Goal: Information Seeking & Learning: Learn about a topic

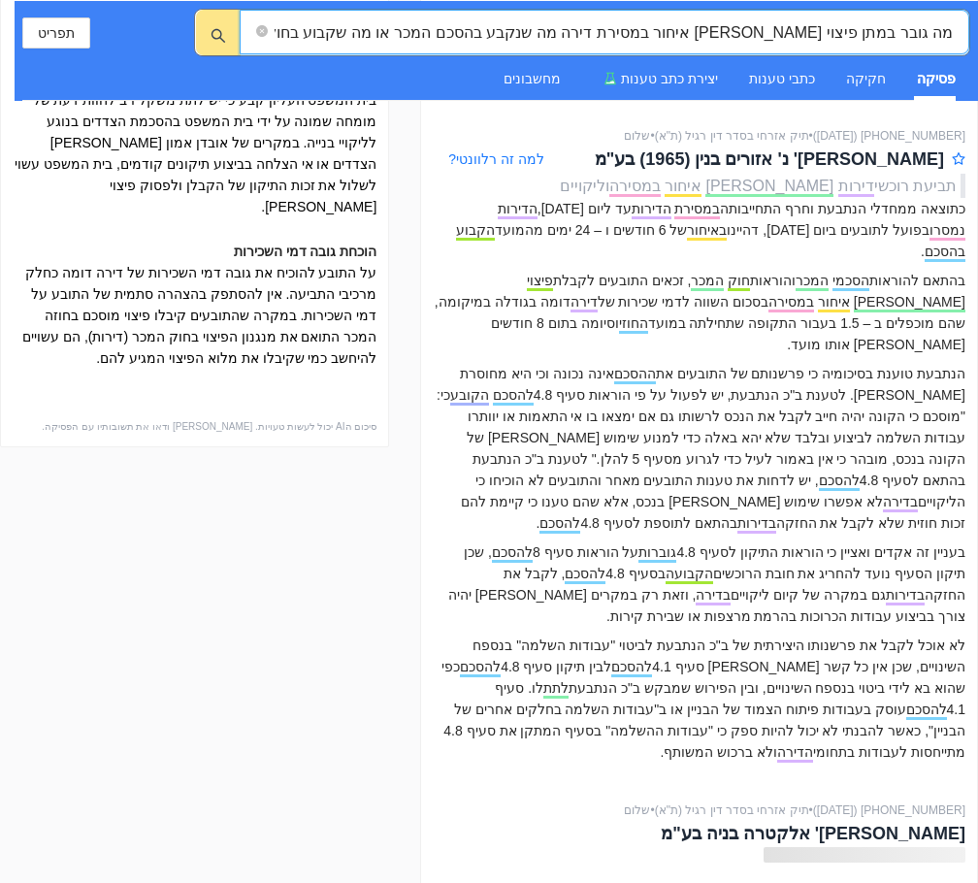
scroll to position [1067, 0]
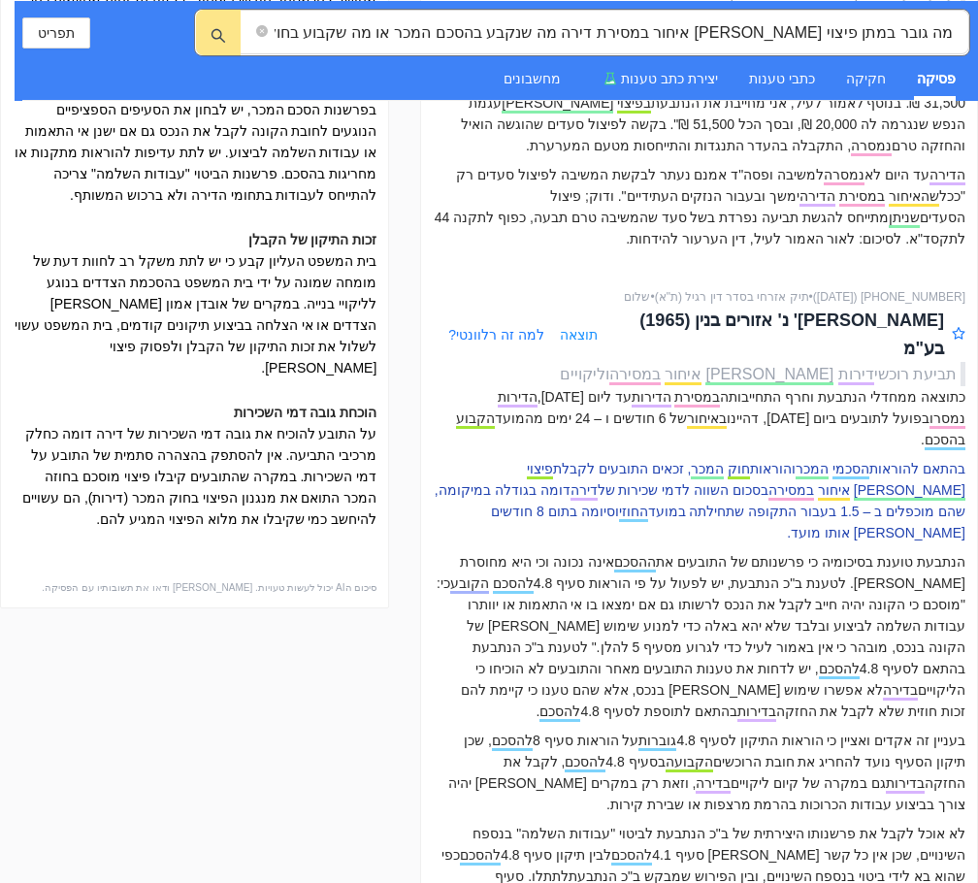
click at [776, 488] on p "בהתאם להוראות הסכמי המכר והוראות חוק המכר , זכאים התובעים לקבלת פיצוי [PERSON_N…" at bounding box center [699, 500] width 532 height 85
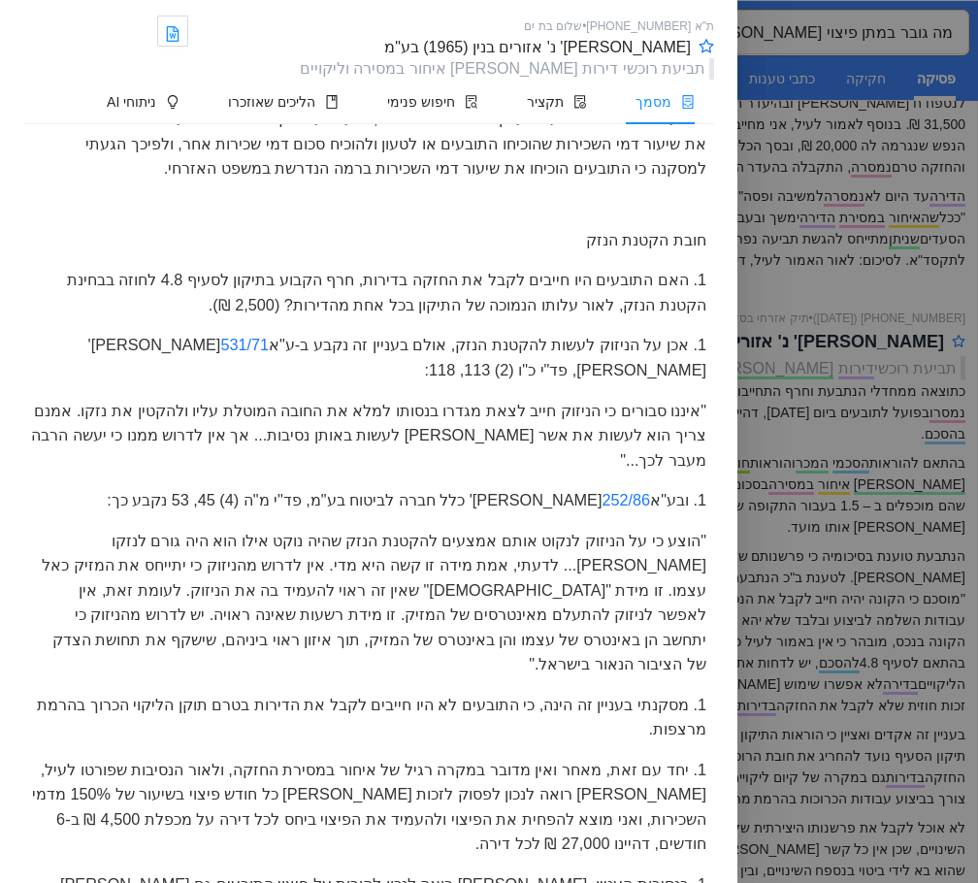
scroll to position [10572, 0]
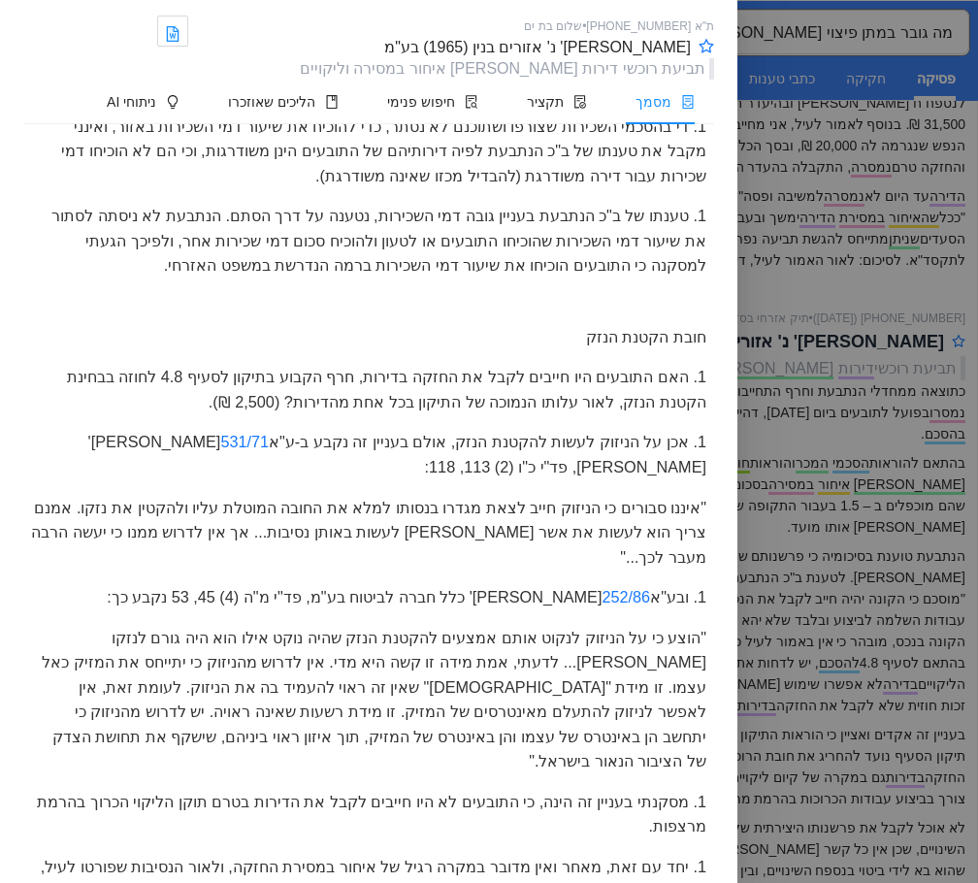
click at [782, 495] on div at bounding box center [489, 441] width 978 height 883
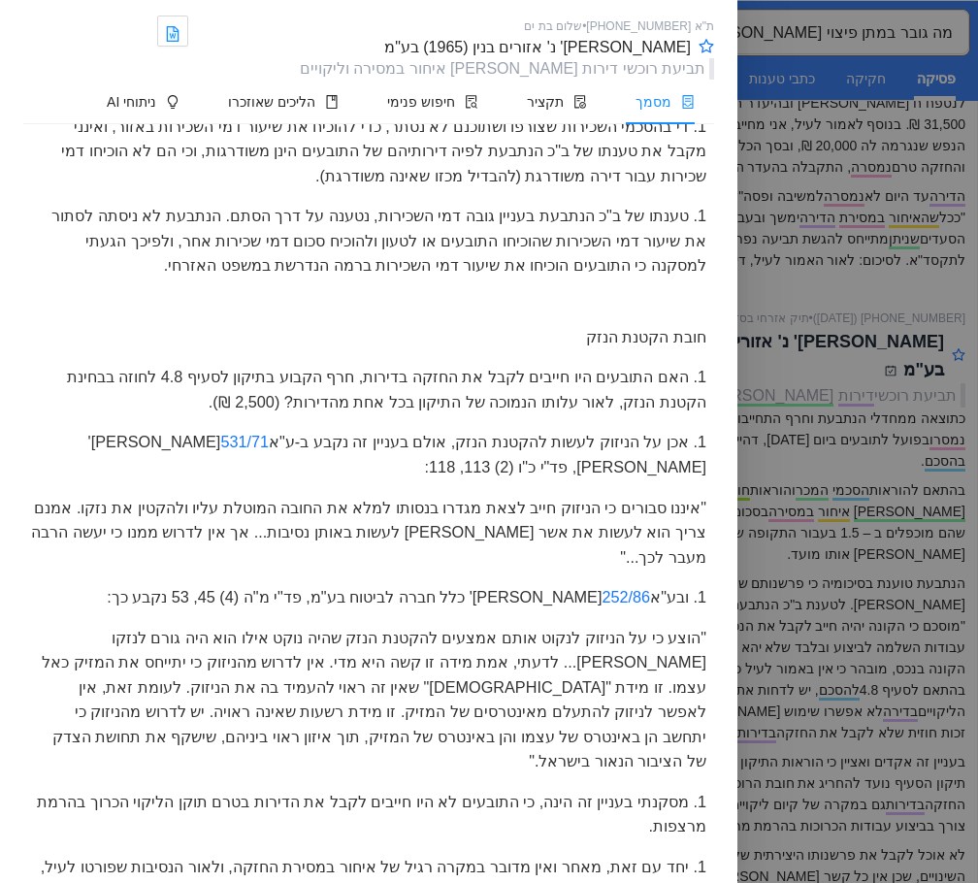
scroll to position [873, 0]
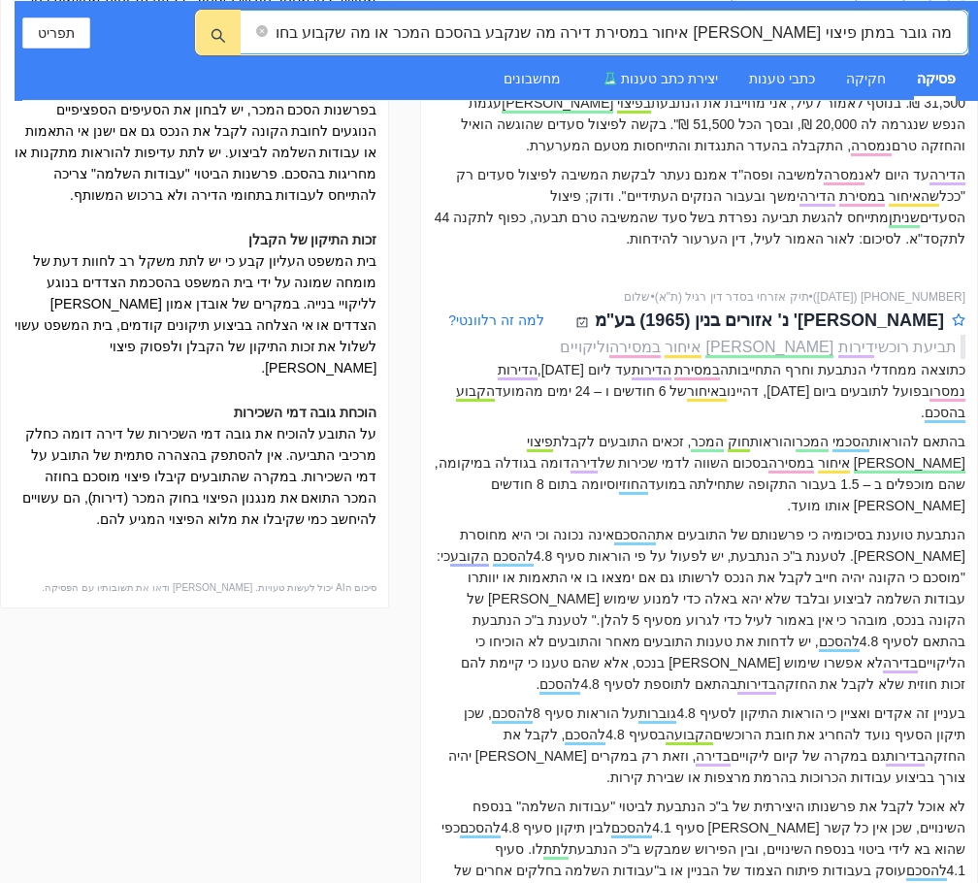
click at [284, 33] on input "מה גובר במתן פיצוי [PERSON_NAME] איחור במסירת דירה מה שנקבע בהסכם המכר או מה שק…" at bounding box center [612, 32] width 680 height 24
drag, startPoint x: 306, startPoint y: 33, endPoint x: 720, endPoint y: 9, distance: 414.9
click at [969, 0] on html "מה גובר במתן פיצוי [PERSON_NAME] איחור במסירת דירה מה שנקבע בהסכם המכר או מה שק…" at bounding box center [489, 441] width 978 height 883
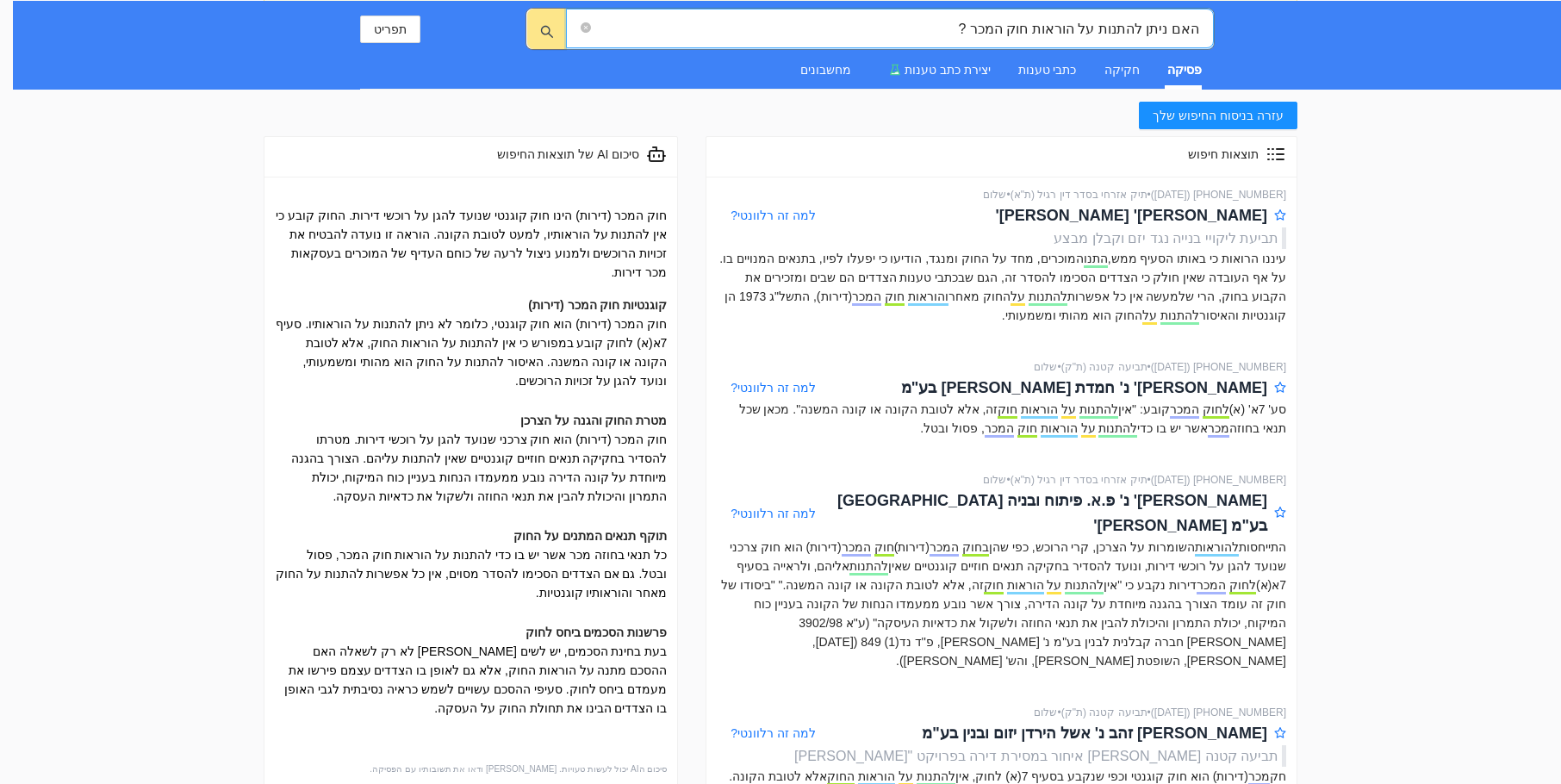
scroll to position [172, 0]
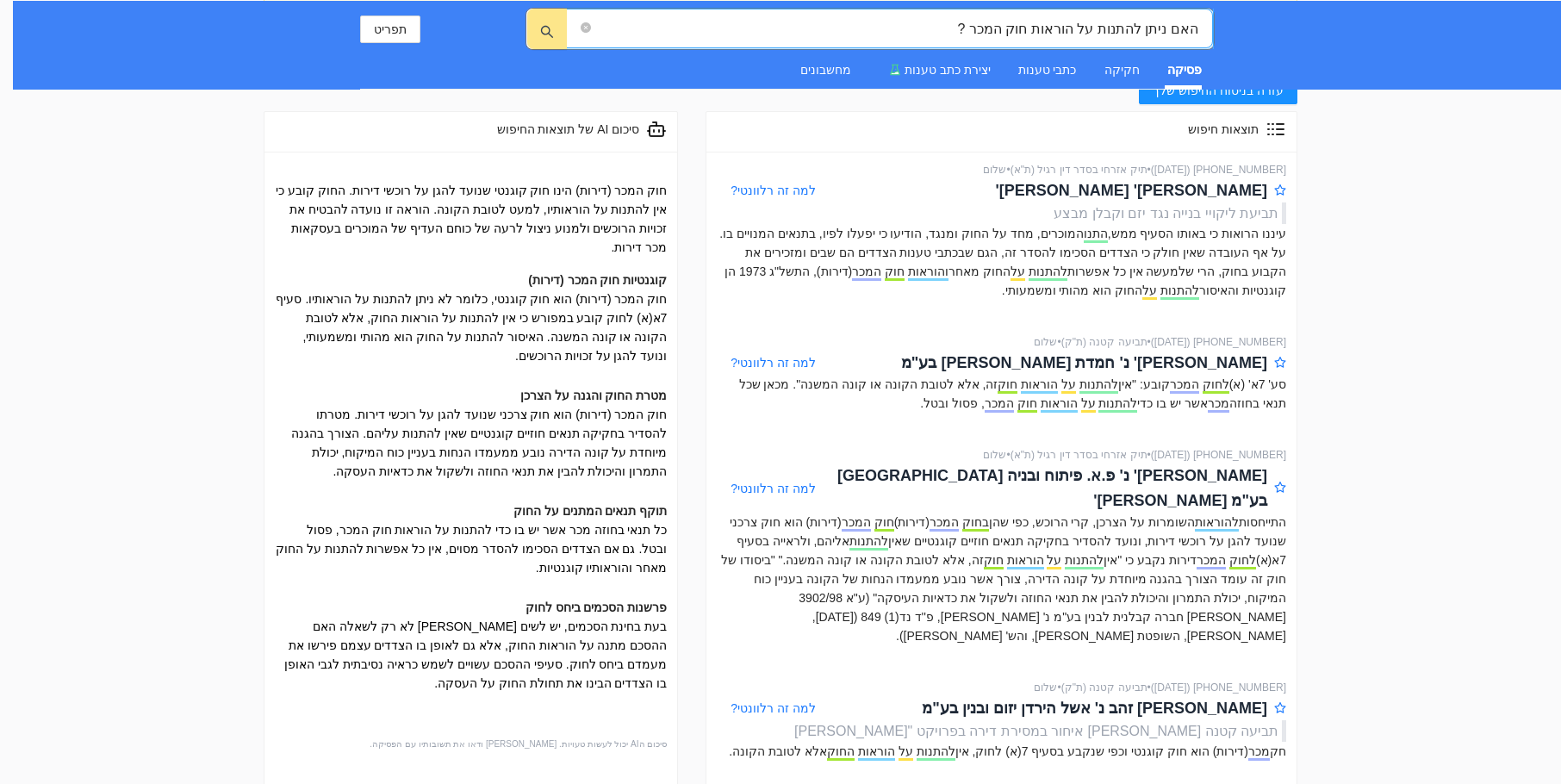
drag, startPoint x: 943, startPoint y: 22, endPoint x: 1205, endPoint y: 24, distance: 262.0
click at [868, 27] on span "האם ניתן להתנות על הוראות חוק המכר ?" at bounding box center [889, 28] width 647 height 40
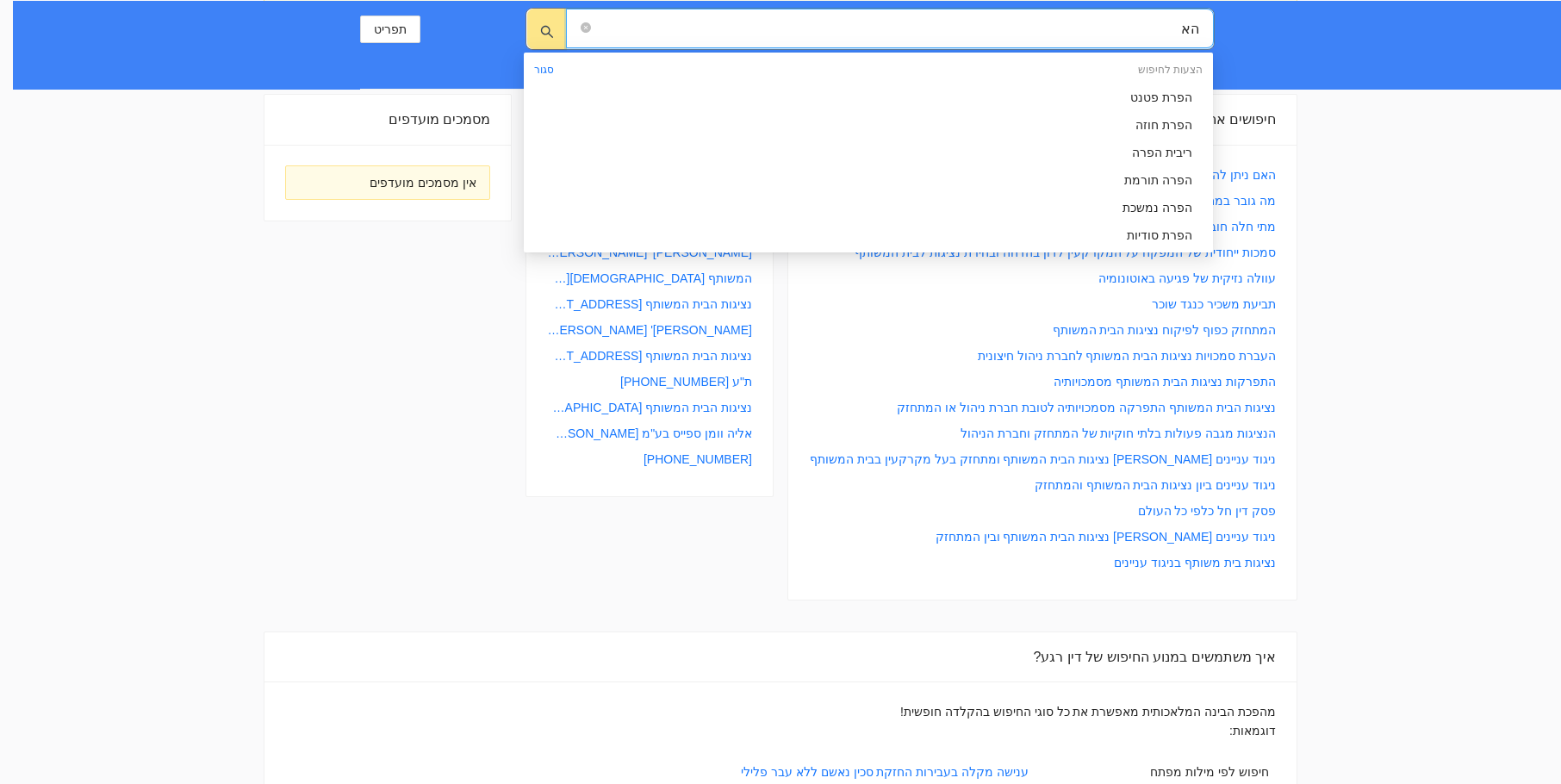
type input "ה"
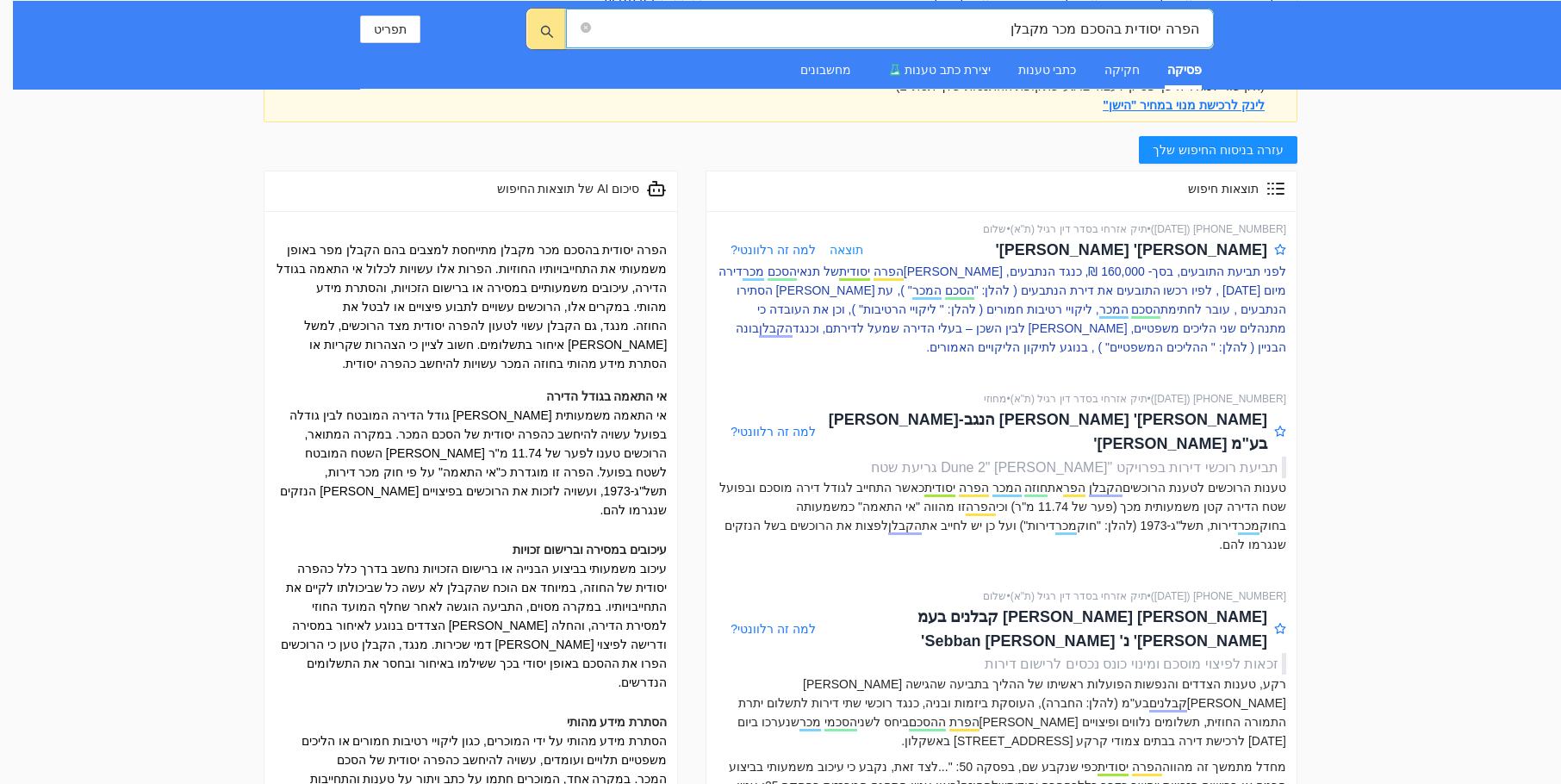
scroll to position [0, 0]
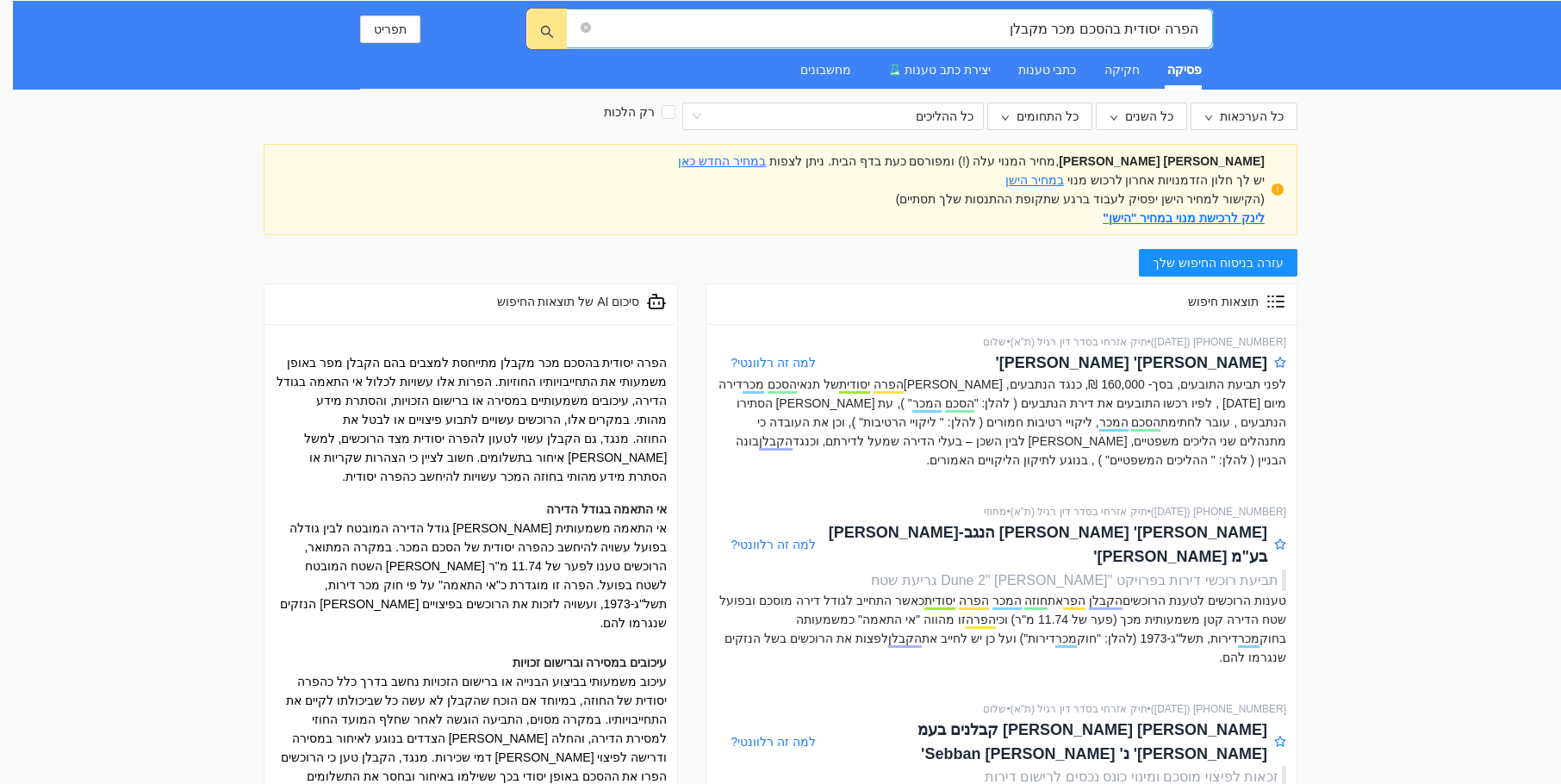
drag, startPoint x: 1197, startPoint y: 28, endPoint x: 992, endPoint y: 19, distance: 205.2
click at [868, 19] on input "הפרה יסודית בהסכם מכר מקבלן" at bounding box center [896, 28] width 604 height 21
drag, startPoint x: 1121, startPoint y: 33, endPoint x: 1121, endPoint y: 43, distance: 10.0
click at [868, 36] on input "הפרה יסודית בהסכם מכר מקבלן" at bounding box center [896, 28] width 604 height 21
click at [868, 29] on input "הפרה יסודית בהסכם מכר מקבלן" at bounding box center [896, 28] width 604 height 21
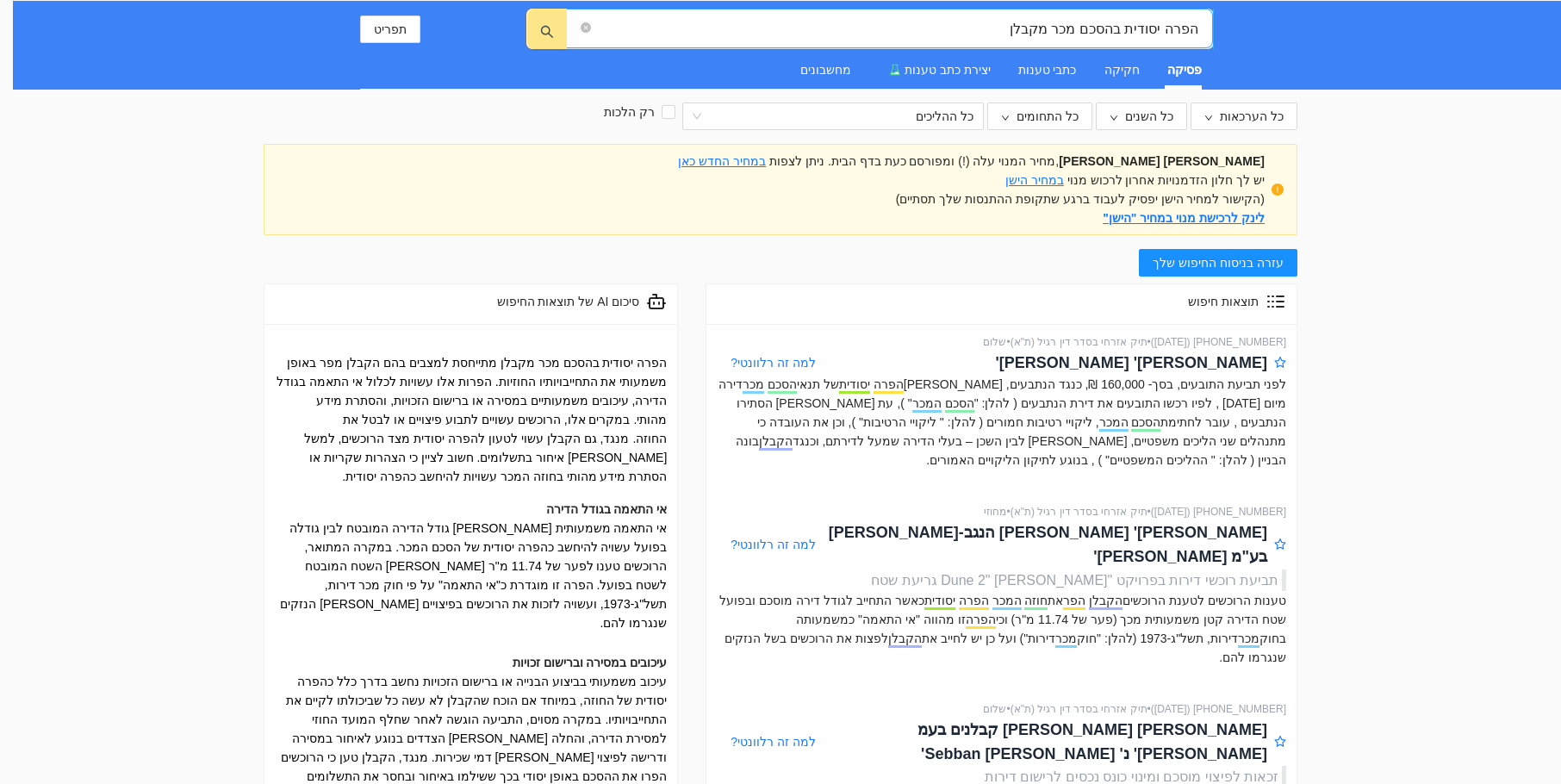
click at [868, 27] on input "הפרה יסודית בהסכם מכר מקבלן" at bounding box center [896, 28] width 604 height 21
drag, startPoint x: 1000, startPoint y: 24, endPoint x: 1119, endPoint y: 34, distance: 119.4
click at [868, 34] on input "הפרה יסודית בהסכם מכר מקבלן" at bounding box center [896, 28] width 604 height 21
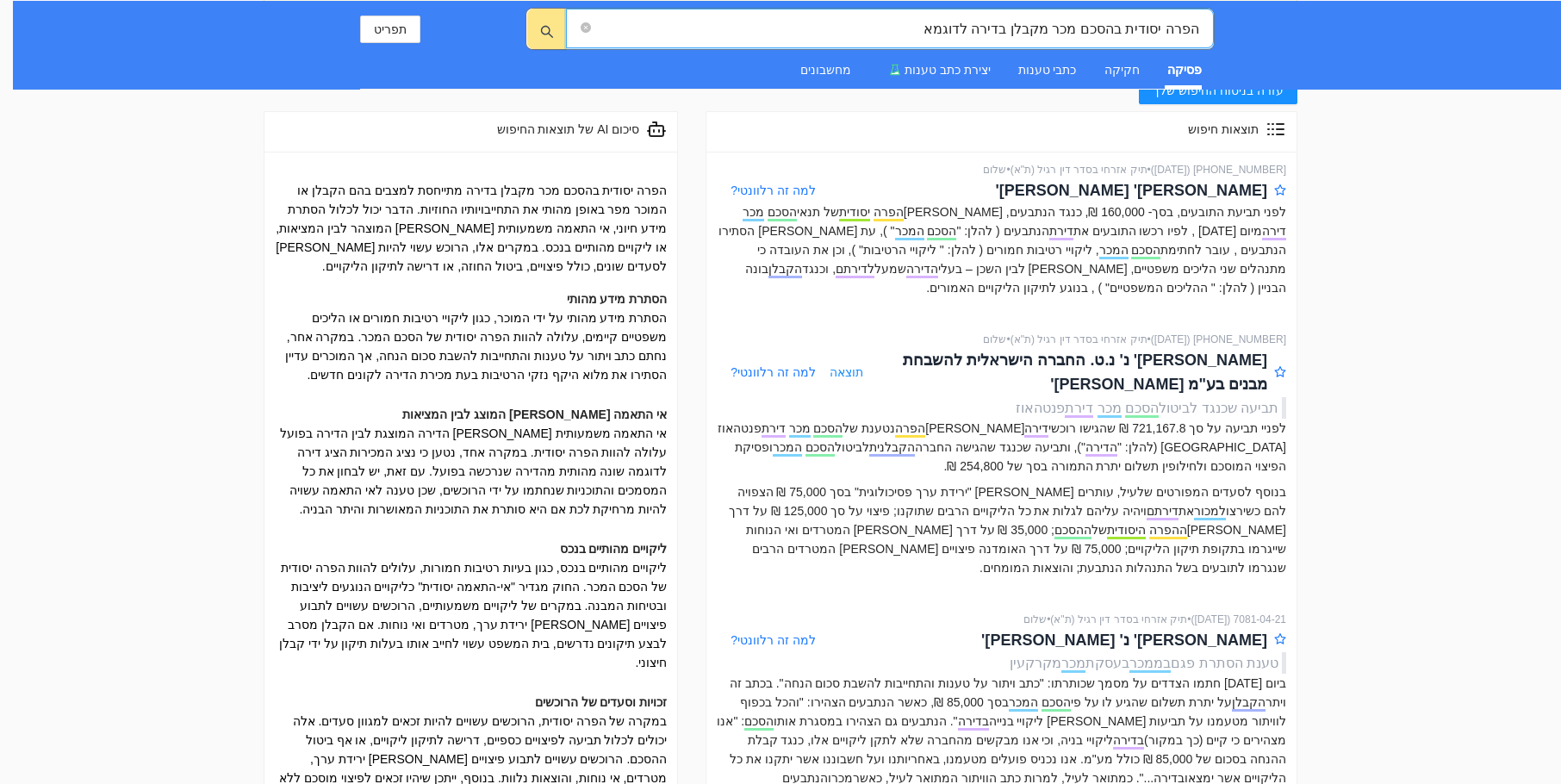
scroll to position [258, 0]
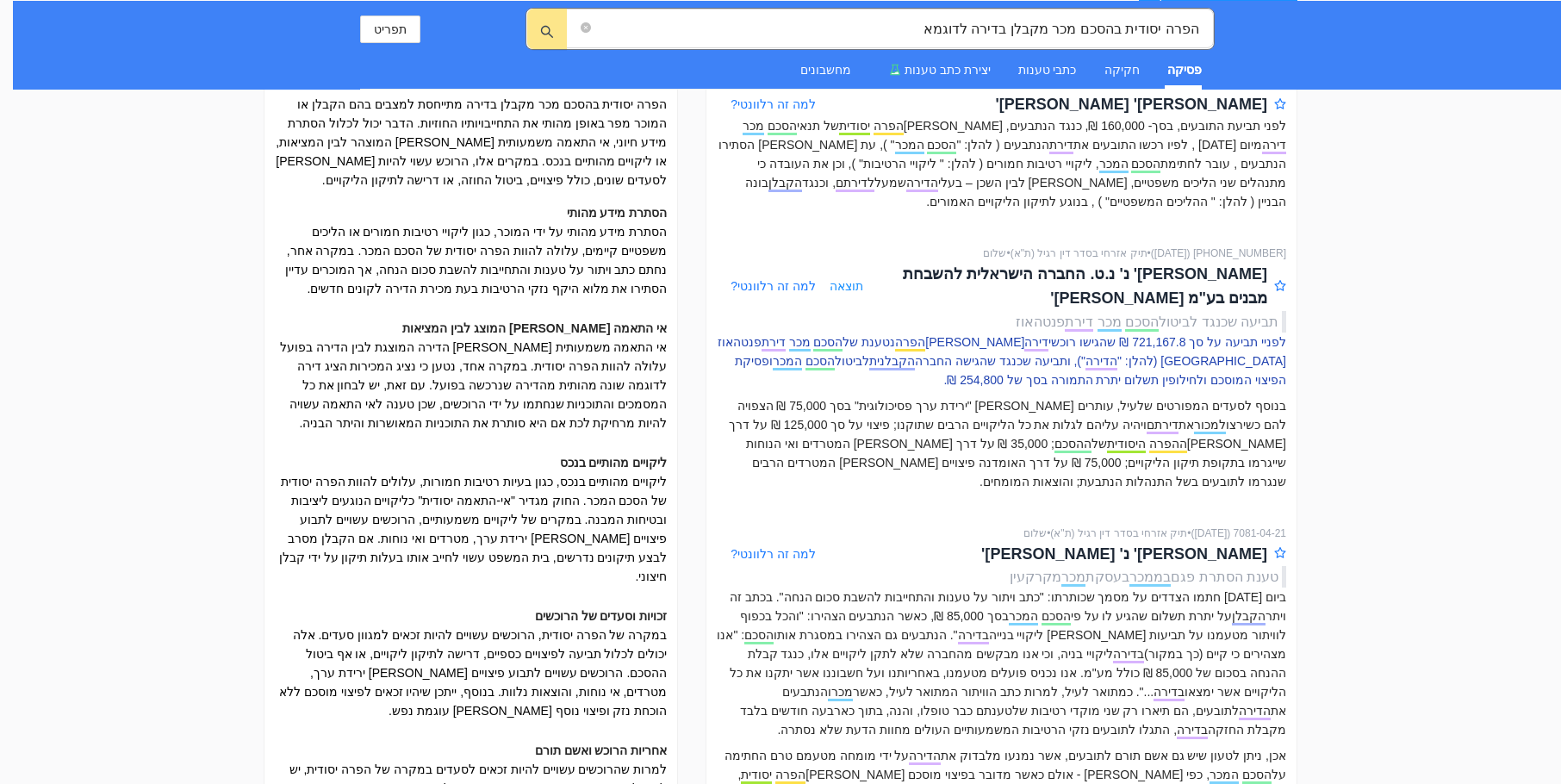
click at [868, 378] on p "לפניי תביעה על סך 721,167.8 ₪ שהגישו רוכשי דירה [PERSON_NAME] הפרה נטענת של הסכ…" at bounding box center [1001, 360] width 569 height 57
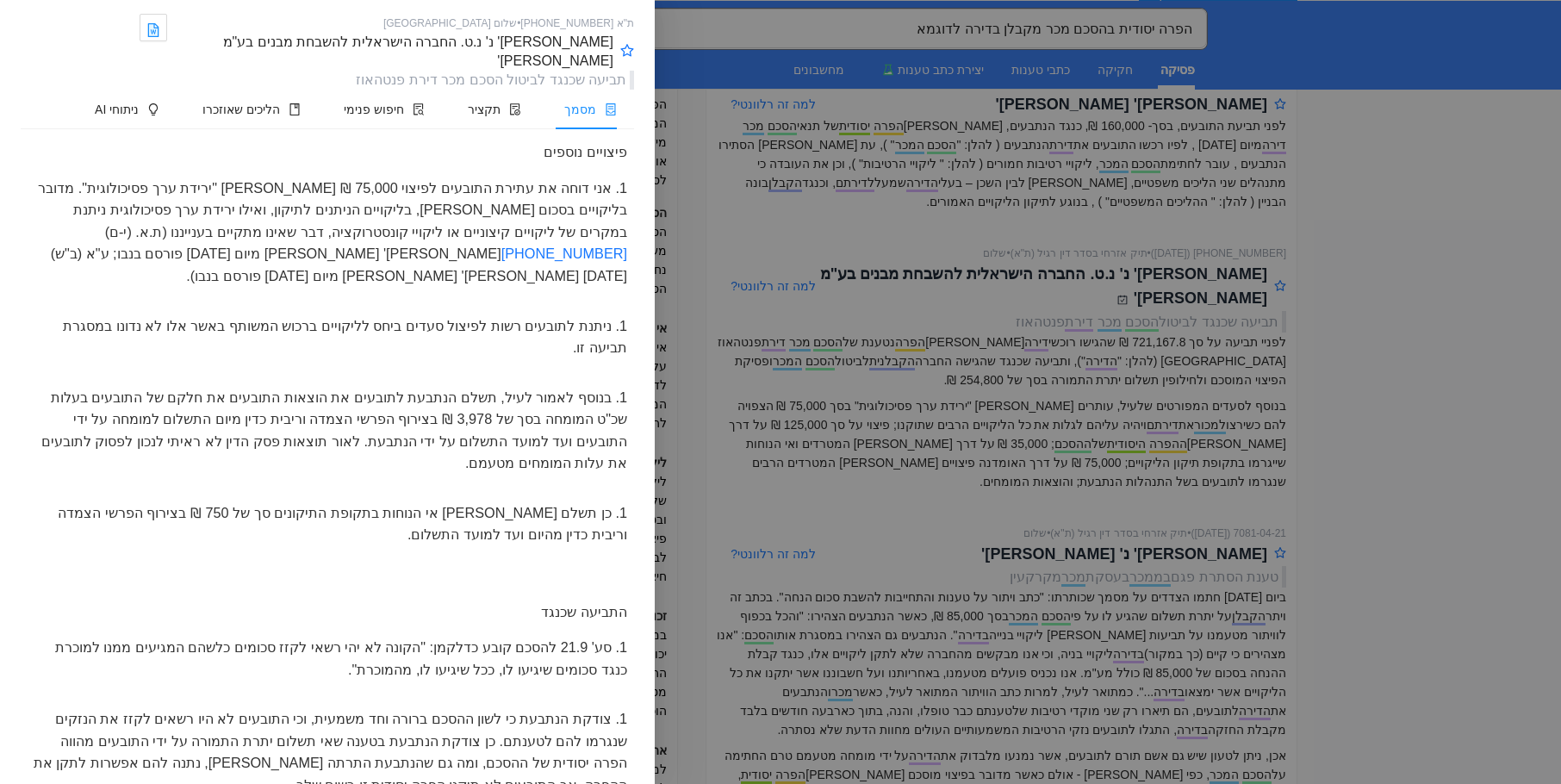
scroll to position [8919, 0]
click at [868, 457] on div at bounding box center [780, 392] width 1561 height 784
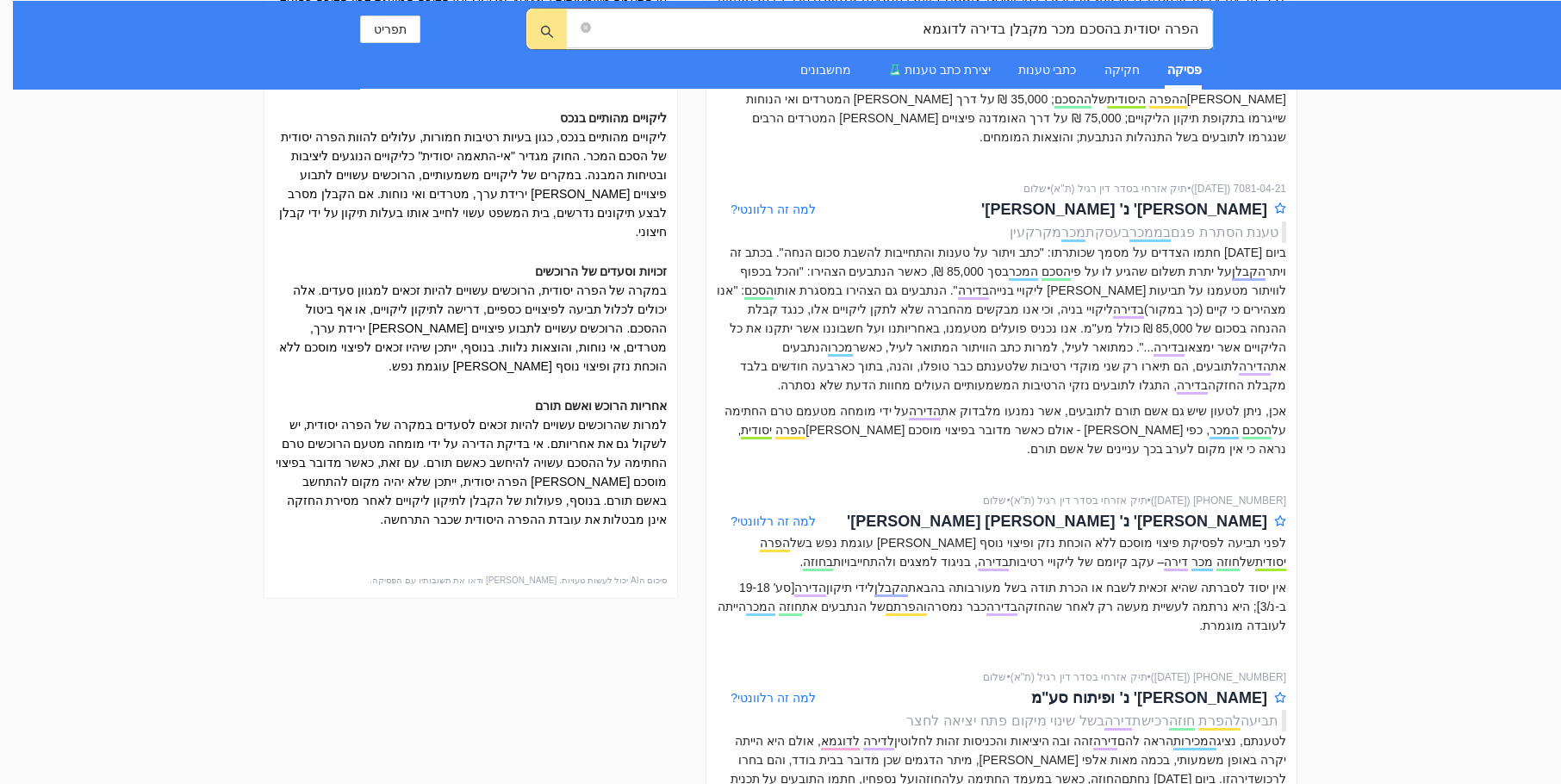
scroll to position [603, 0]
click at [868, 27] on input "הפרה יסודית בהסכם מכר מקבלן בדירה לדוגמא" at bounding box center [896, 28] width 604 height 21
type input "הפרה יסודית בהסכם מכר מקבלן ברכישת דירה לדוגמא"
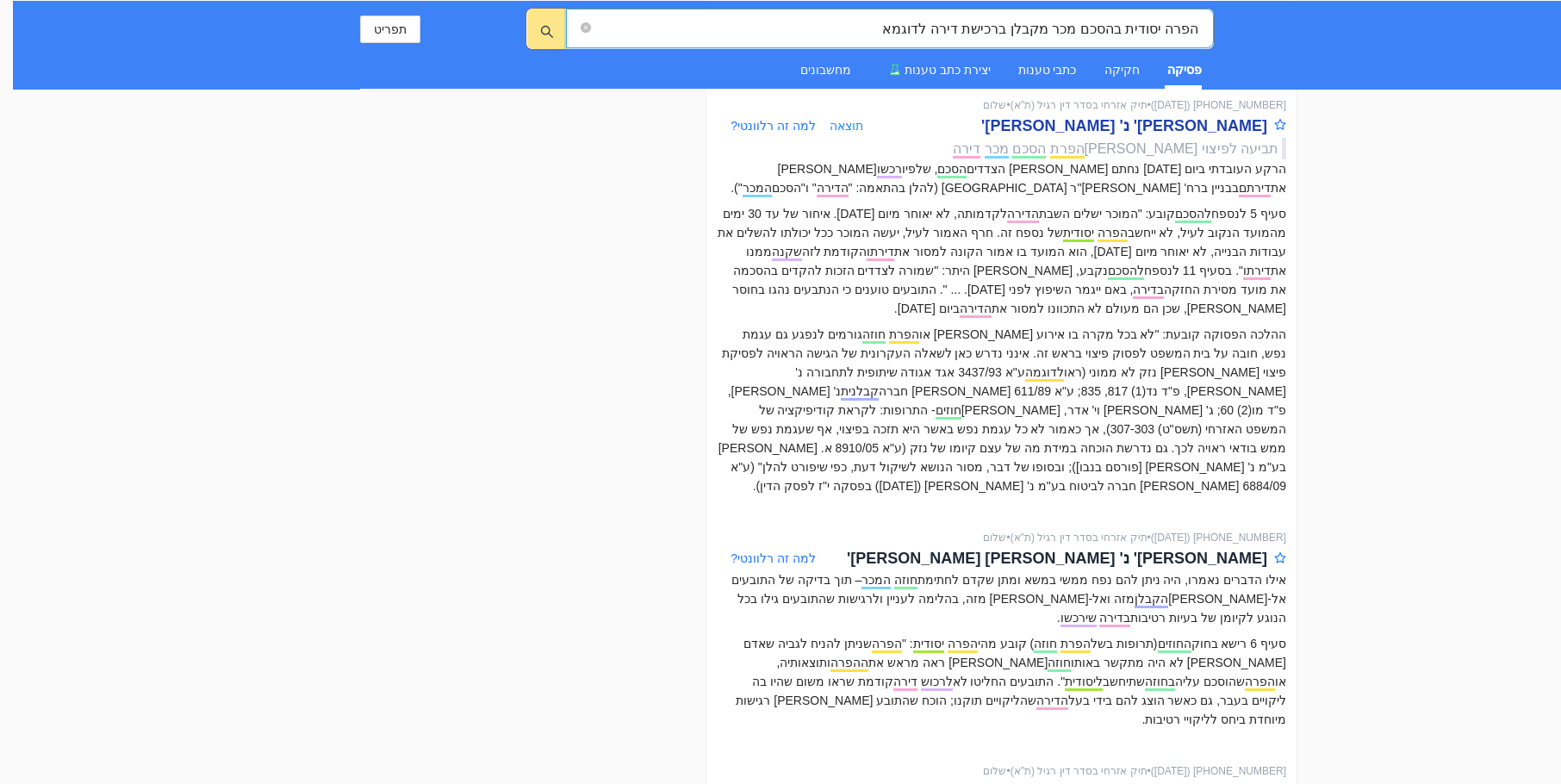
scroll to position [1550, 0]
